Goal: Information Seeking & Learning: Learn about a topic

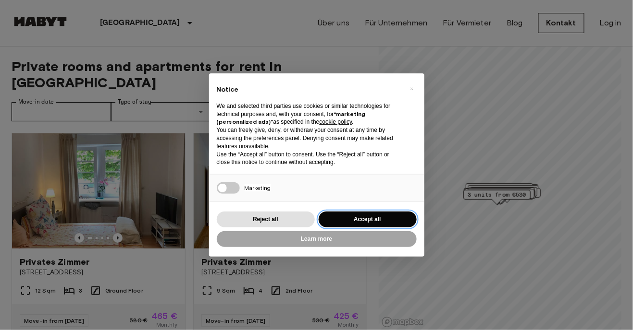
click at [342, 219] on button "Accept all" at bounding box center [367, 220] width 98 height 16
